Goal: Transaction & Acquisition: Purchase product/service

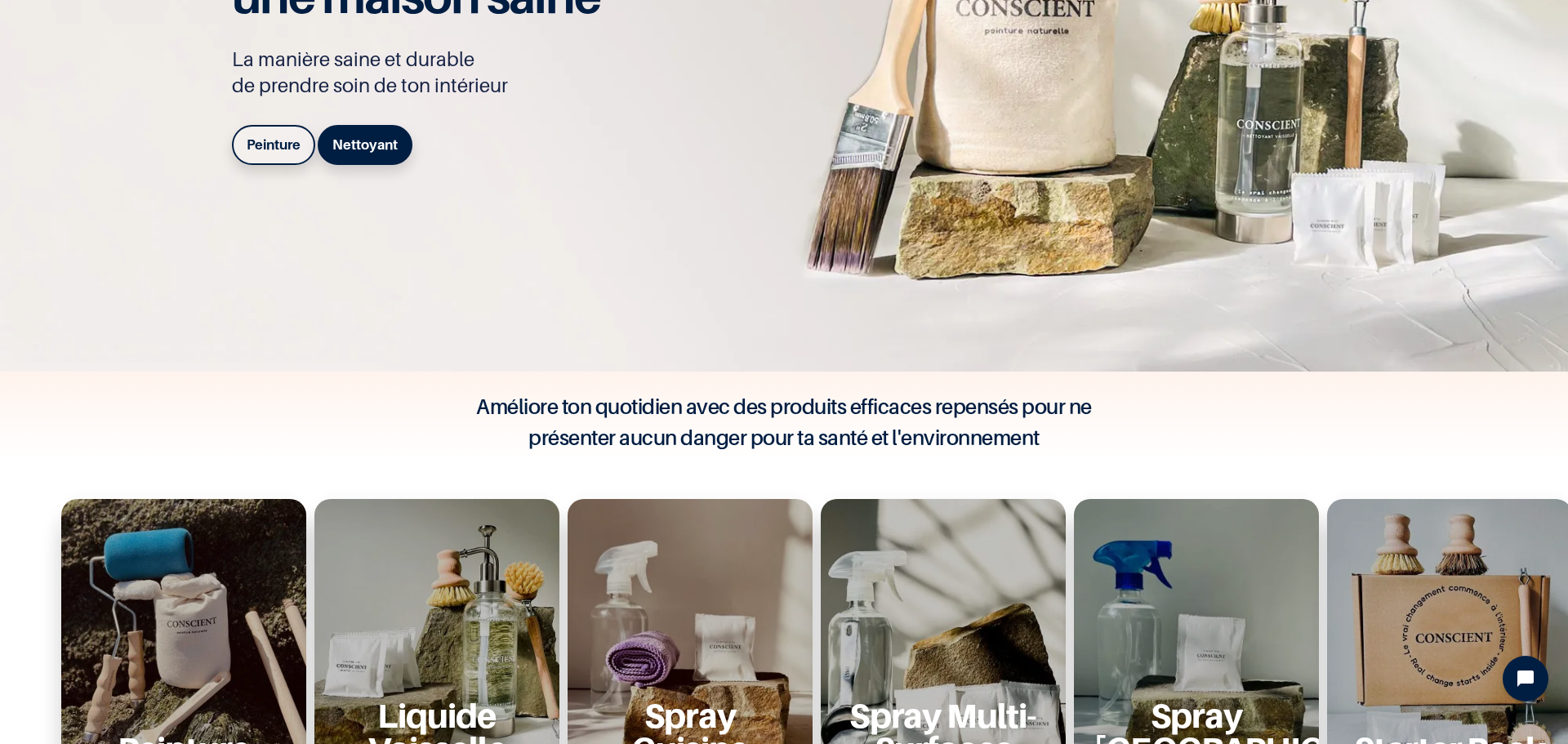
scroll to position [245, 0]
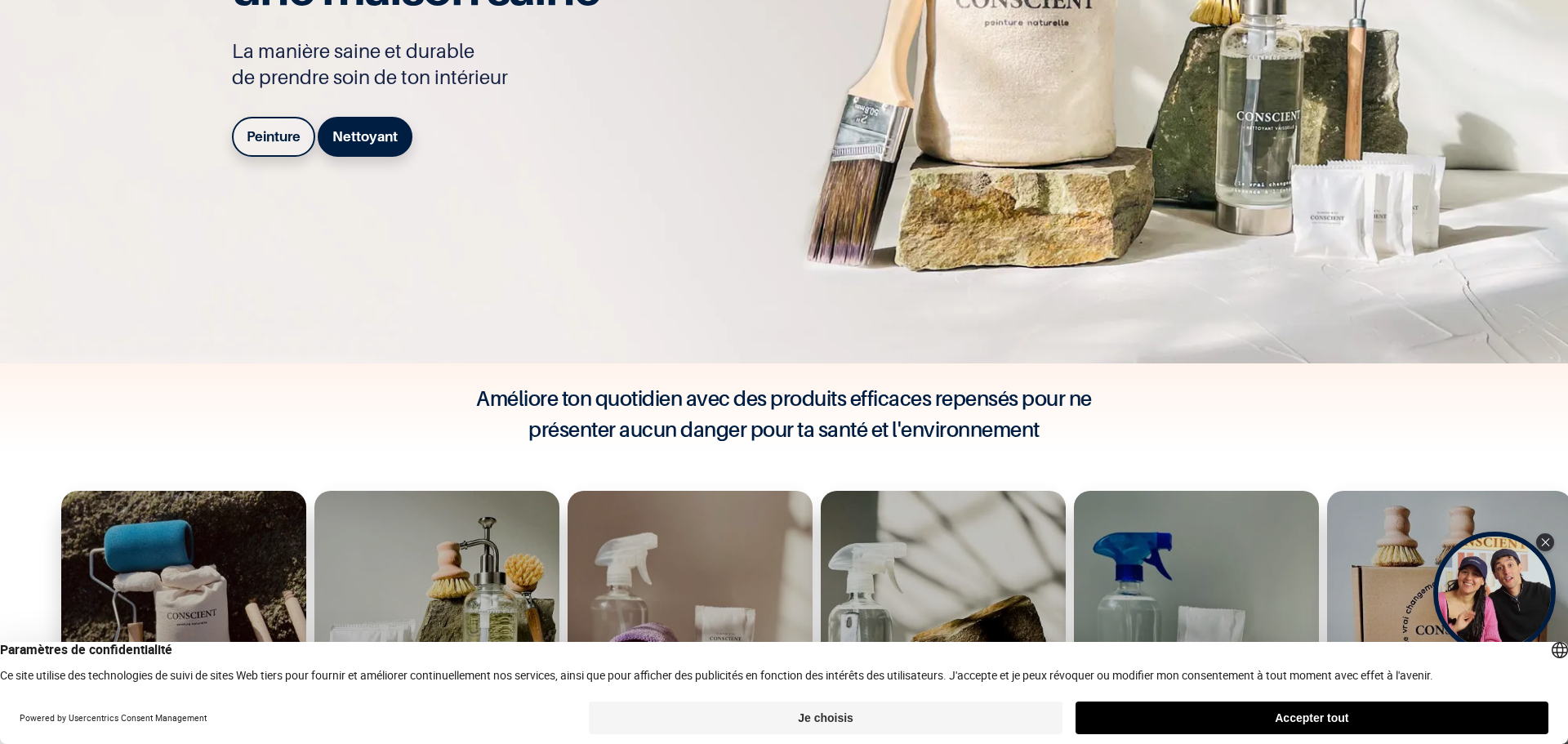
click at [271, 138] on b "Peinture" at bounding box center [273, 135] width 54 height 16
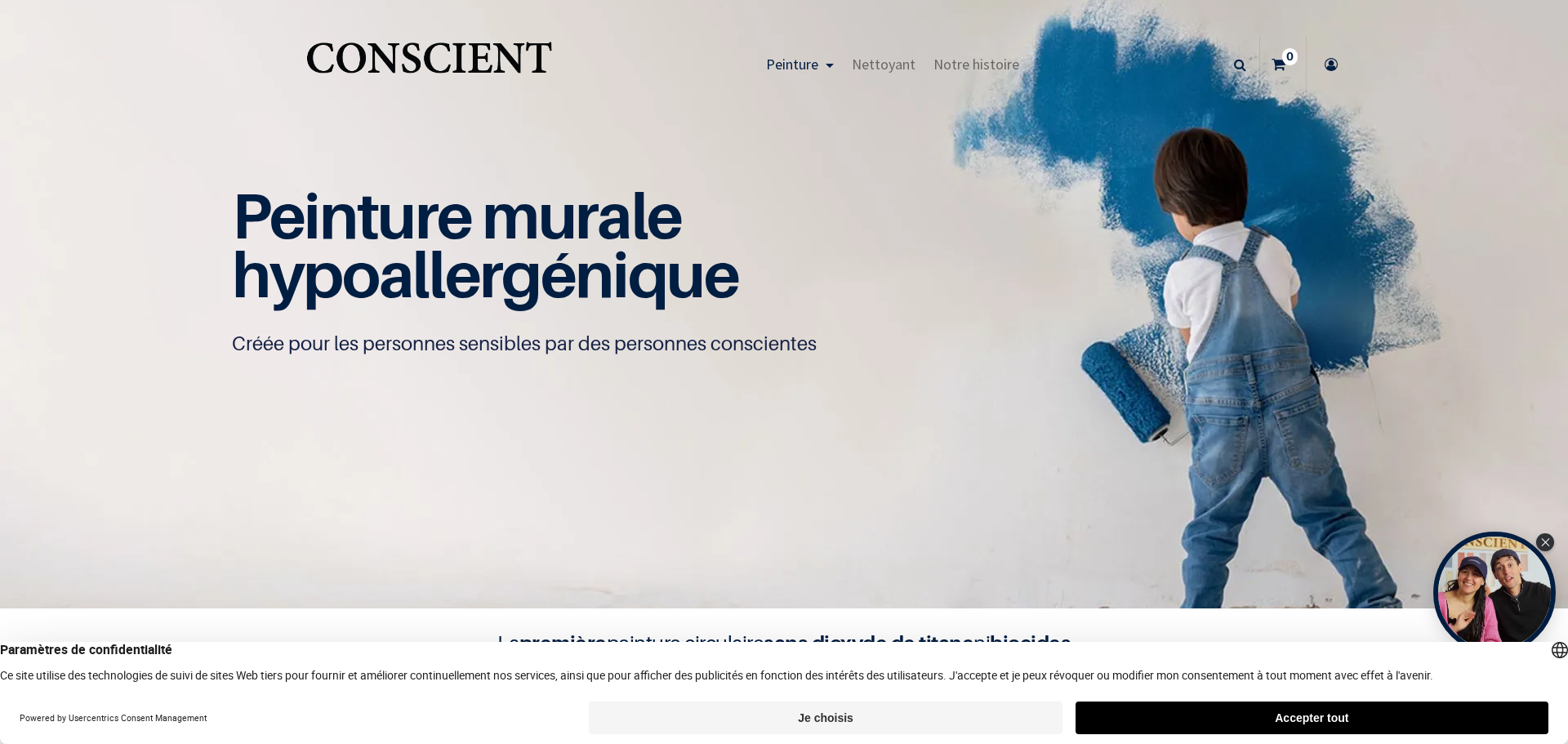
scroll to position [1, 0]
click at [1199, 716] on button "Accepter tout" at bounding box center [1311, 718] width 473 height 33
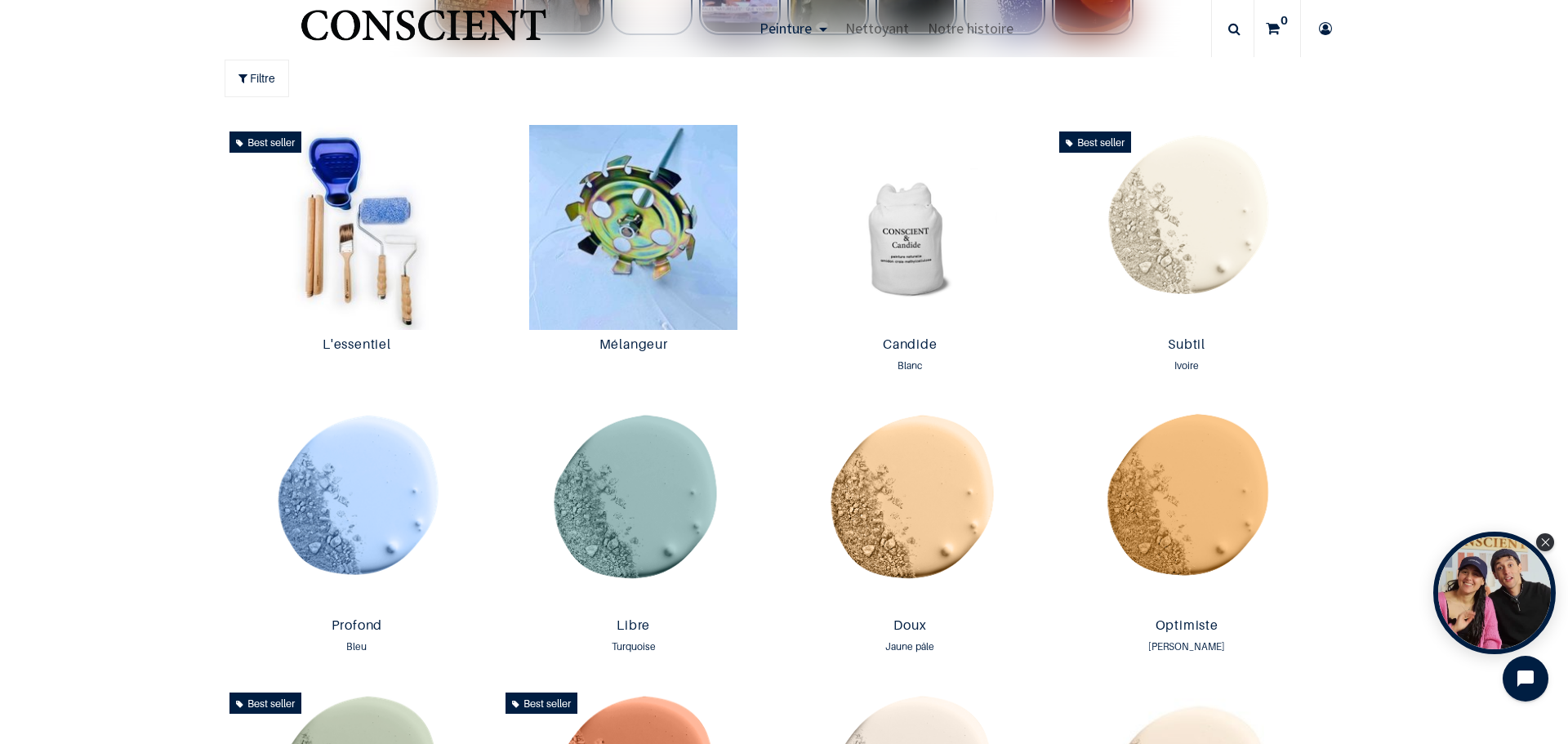
scroll to position [818, 0]
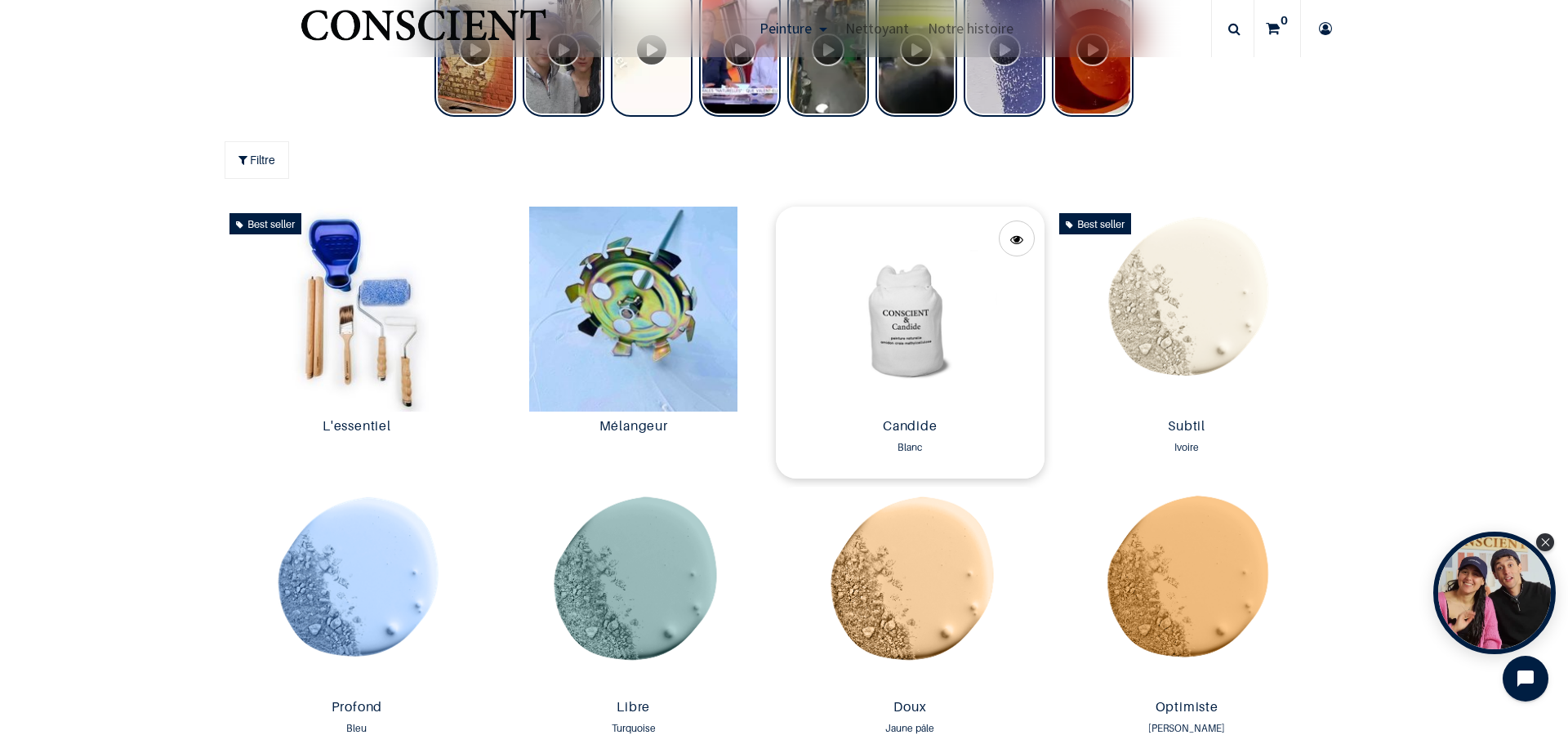
click at [902, 349] on img at bounding box center [910, 309] width 269 height 205
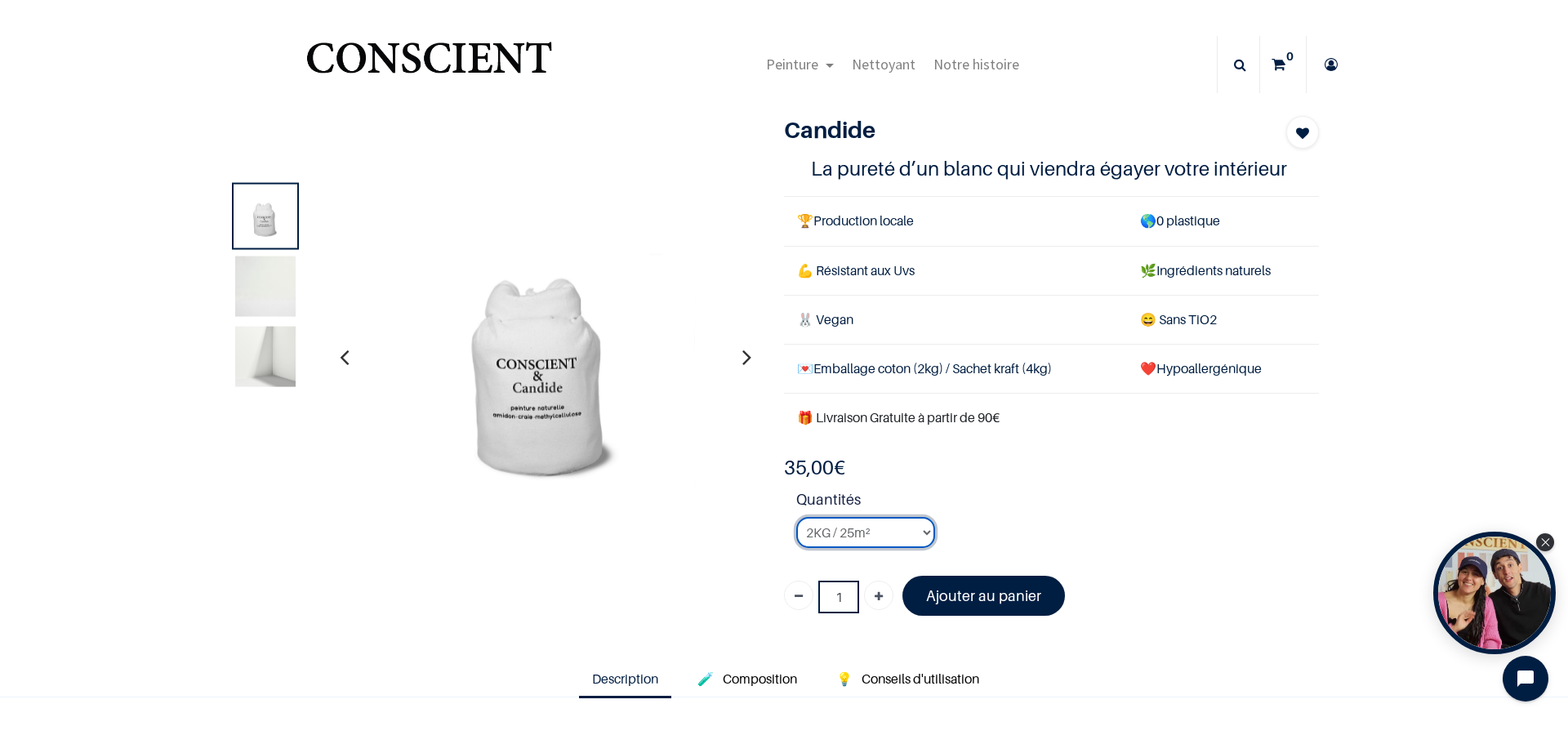
click at [920, 532] on select "2KG / 25m² 4KG / 50m² 8KG / 100m² Testeur" at bounding box center [865, 532] width 139 height 31
click at [796, 517] on select "2KG / 25m² 4KG / 50m² 8KG / 100m² Testeur" at bounding box center [865, 532] width 139 height 31
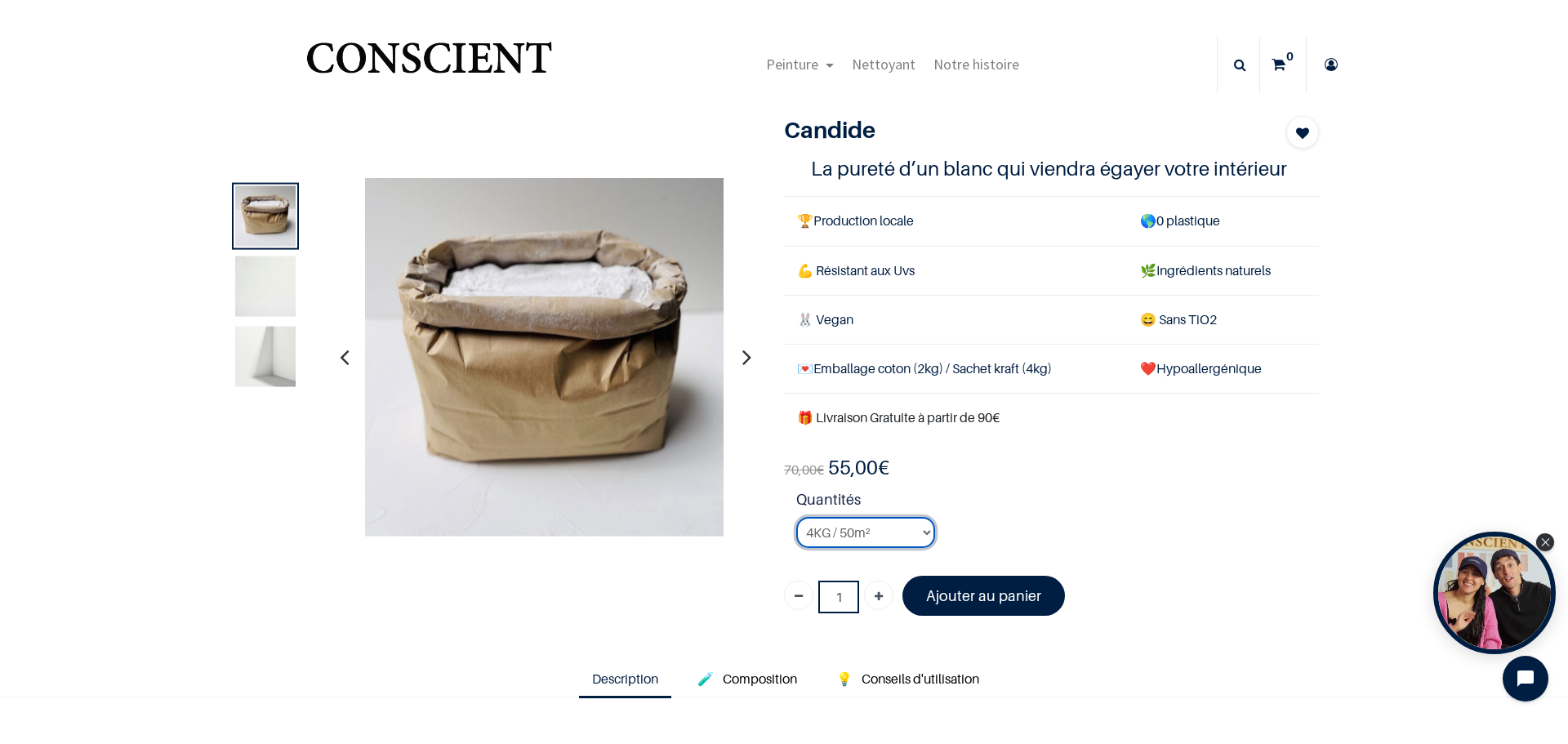
click at [921, 532] on select "2KG / 25m² 4KG / 50m² 8KG / 100m² Testeur" at bounding box center [865, 532] width 139 height 31
click at [796, 517] on select "2KG / 25m² 4KG / 50m² 8KG / 100m² Testeur" at bounding box center [865, 532] width 139 height 31
click at [911, 529] on select "2KG / 25m² 4KG / 50m² 8KG / 100m² Testeur" at bounding box center [865, 532] width 139 height 31
select select "2"
click at [796, 517] on select "2KG / 25m² 4KG / 50m² 8KG / 100m² Testeur" at bounding box center [865, 532] width 139 height 31
